Goal: Information Seeking & Learning: Find specific fact

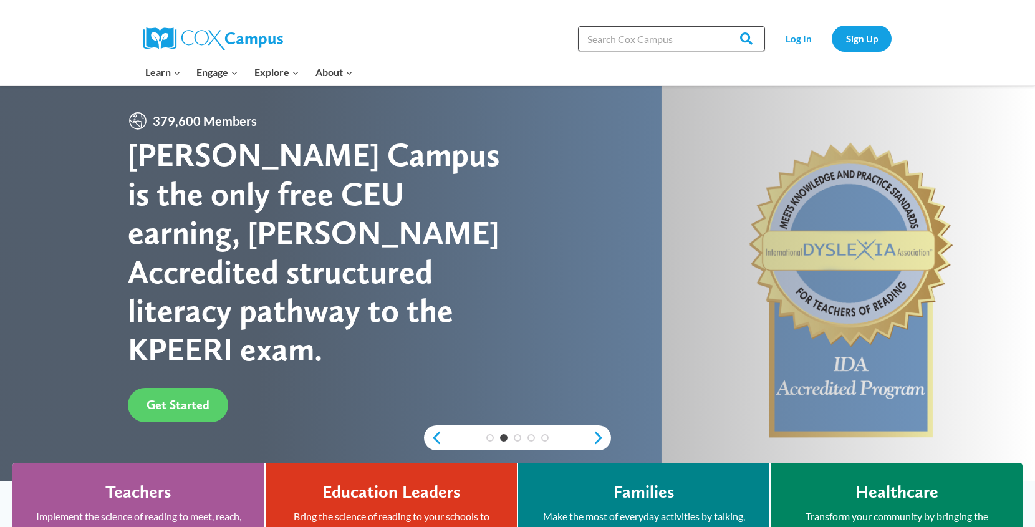
click at [626, 34] on input "Search in [URL][DOMAIN_NAME]" at bounding box center [671, 38] width 187 height 25
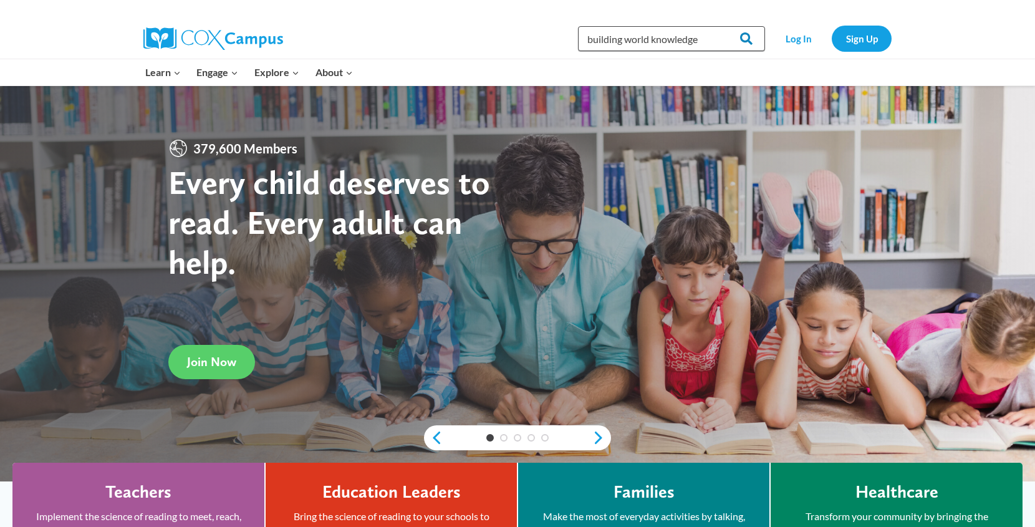
type input "building world knowledge"
click at [747, 34] on input "Search" at bounding box center [740, 38] width 49 height 25
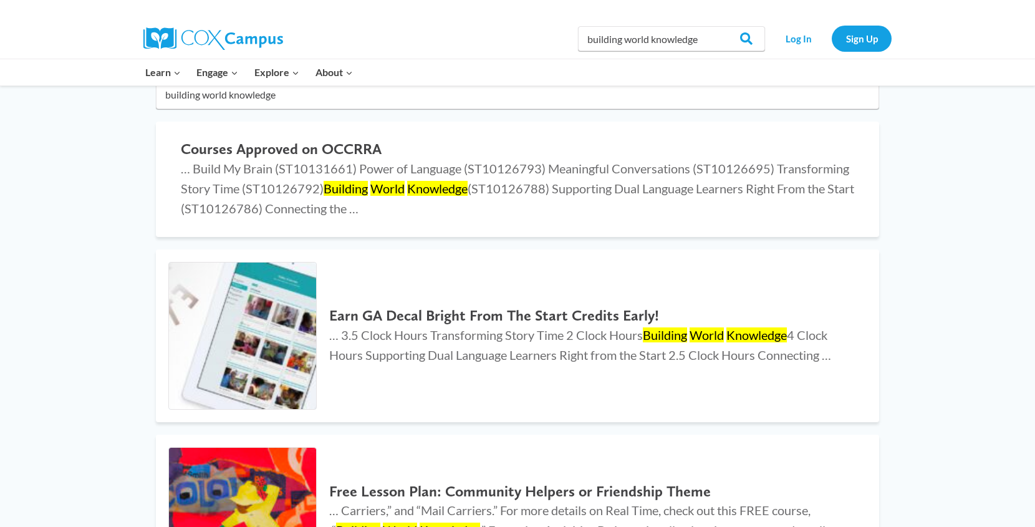
scroll to position [125, 0]
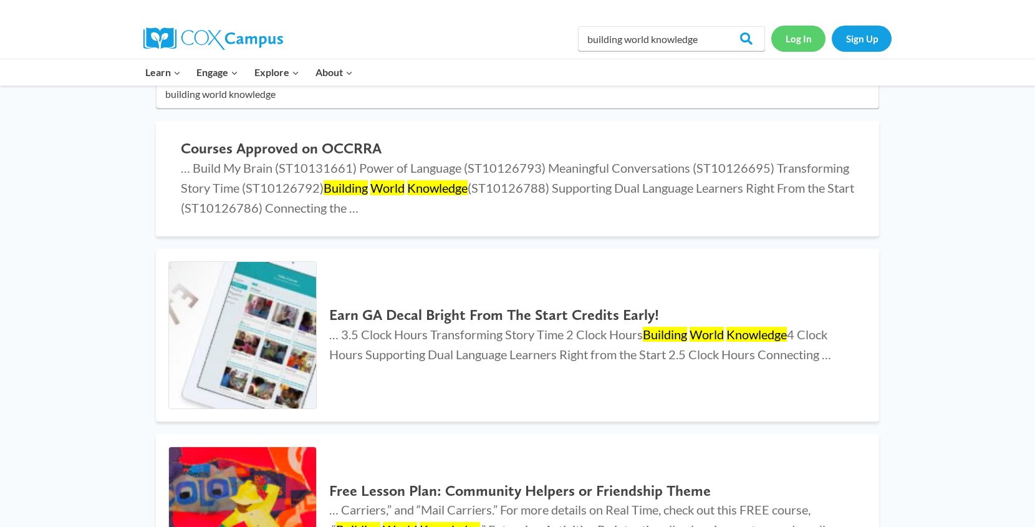
click at [792, 46] on link "Log In" at bounding box center [798, 39] width 54 height 26
